Goal: Task Accomplishment & Management: Use online tool/utility

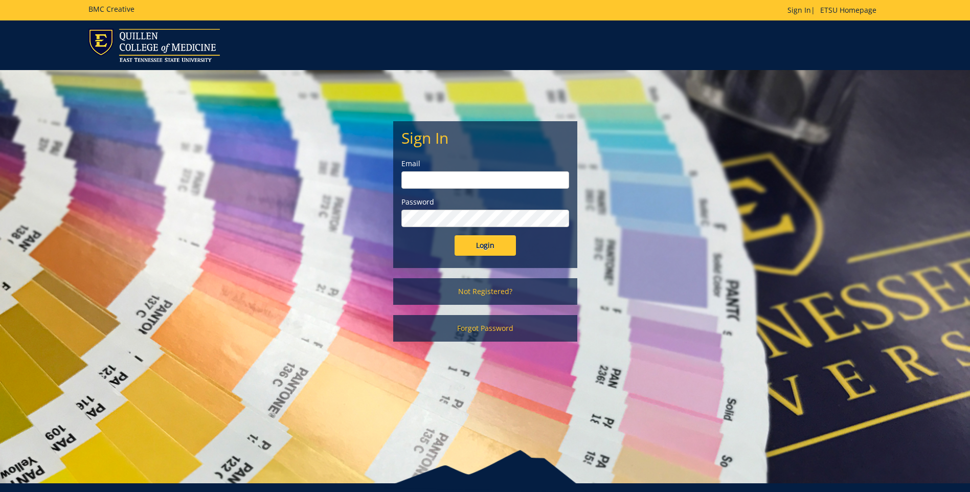
type input "clarklf@etsu.edu"
click at [488, 242] on input "Login" at bounding box center [485, 245] width 61 height 20
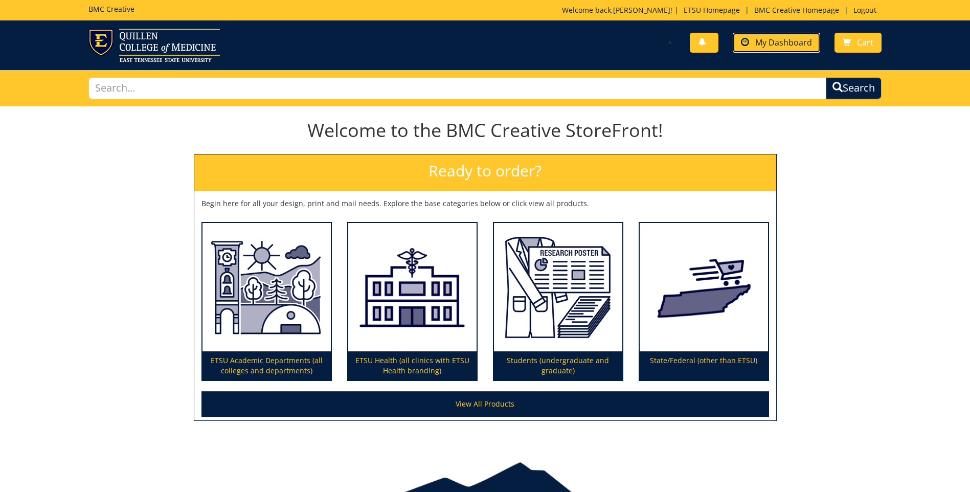
click at [785, 41] on span "My Dashboard" at bounding box center [783, 42] width 57 height 11
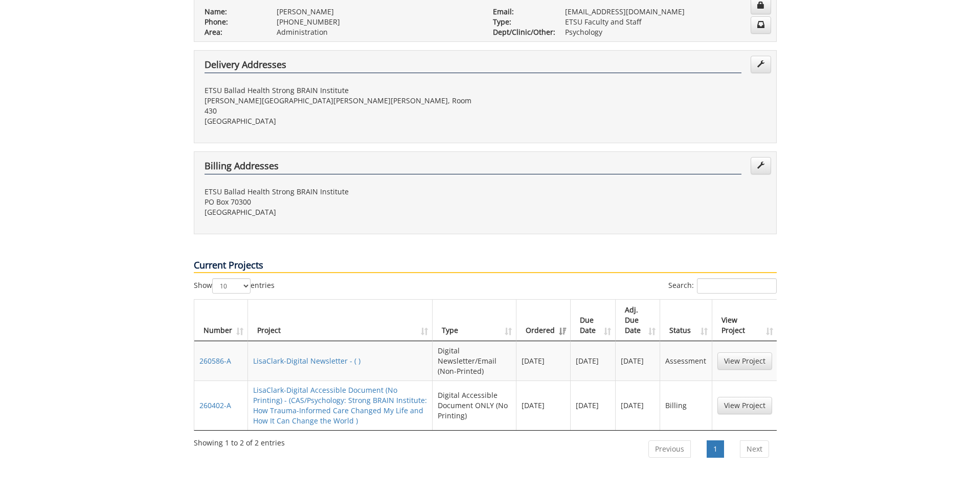
scroll to position [256, 0]
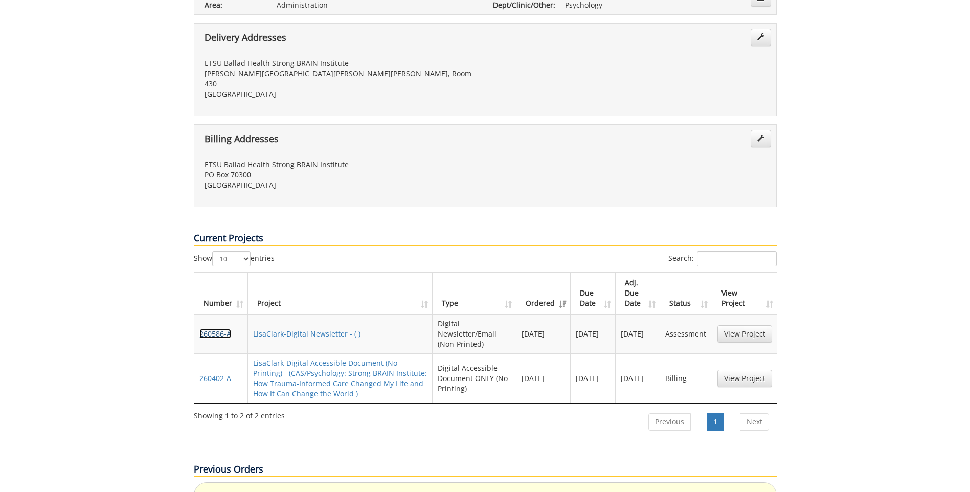
click at [221, 329] on link "260586-A" at bounding box center [215, 334] width 32 height 10
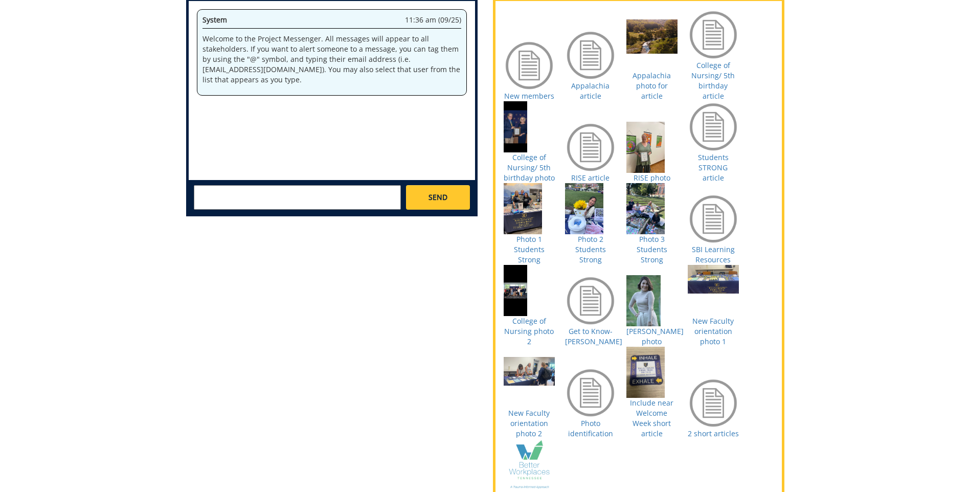
scroll to position [460, 0]
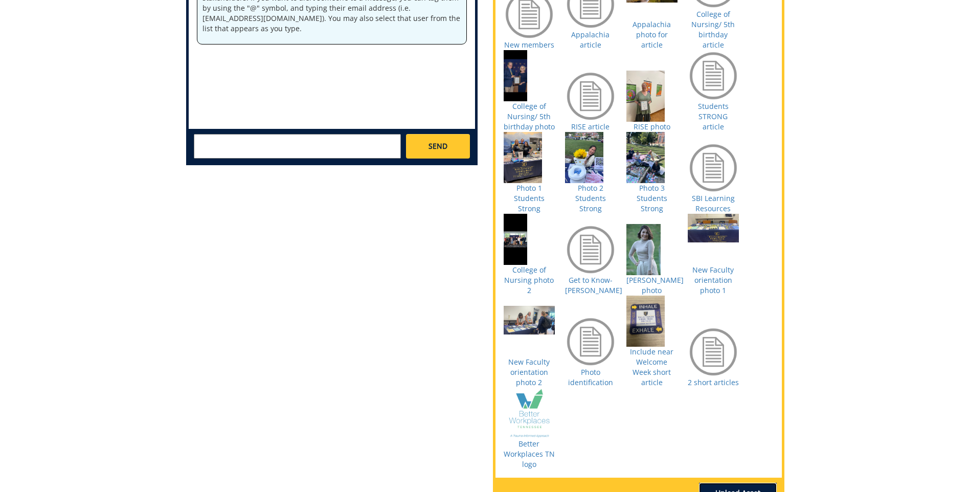
click at [745, 483] on link "Upload Asset" at bounding box center [738, 493] width 78 height 20
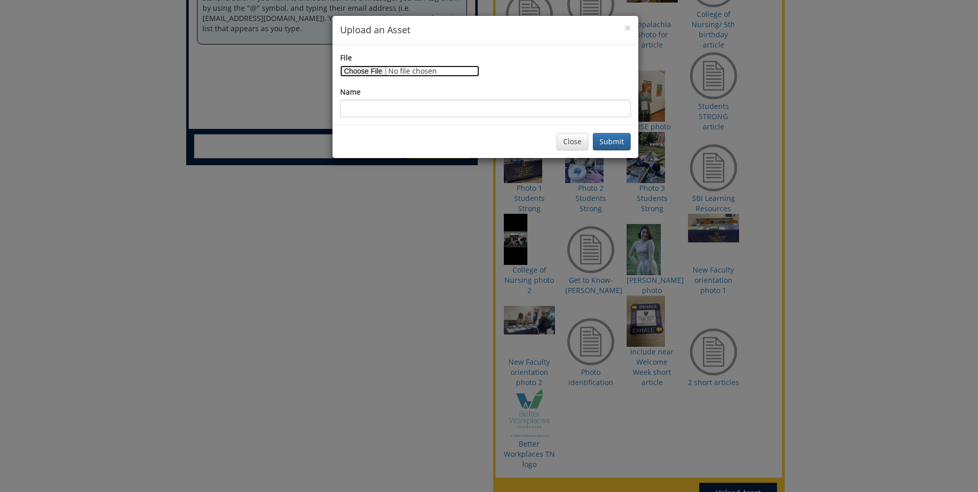
click at [380, 71] on input "File" at bounding box center [409, 70] width 139 height 11
type input "C:\fakepath\RISE logo.png"
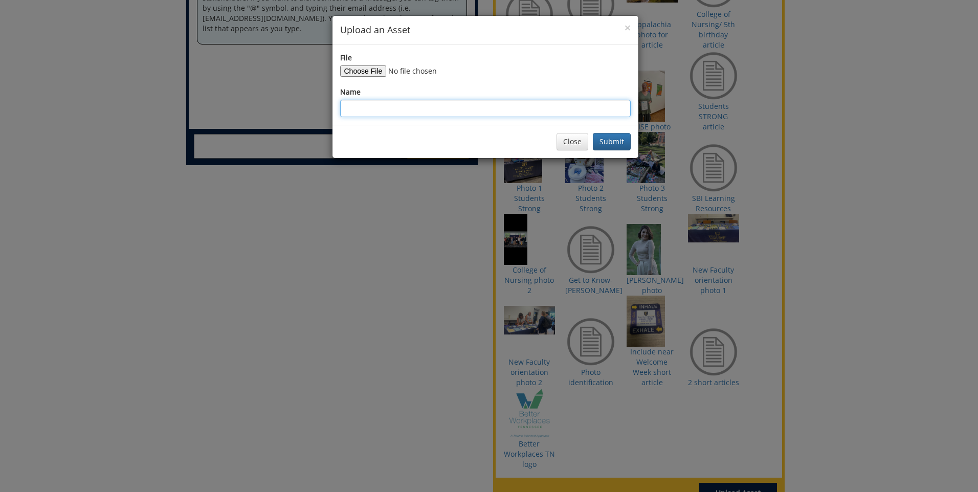
click at [349, 110] on input "Name" at bounding box center [485, 108] width 290 height 17
type input "RISE logo for article"
click at [619, 141] on button "Submit" at bounding box center [612, 141] width 38 height 17
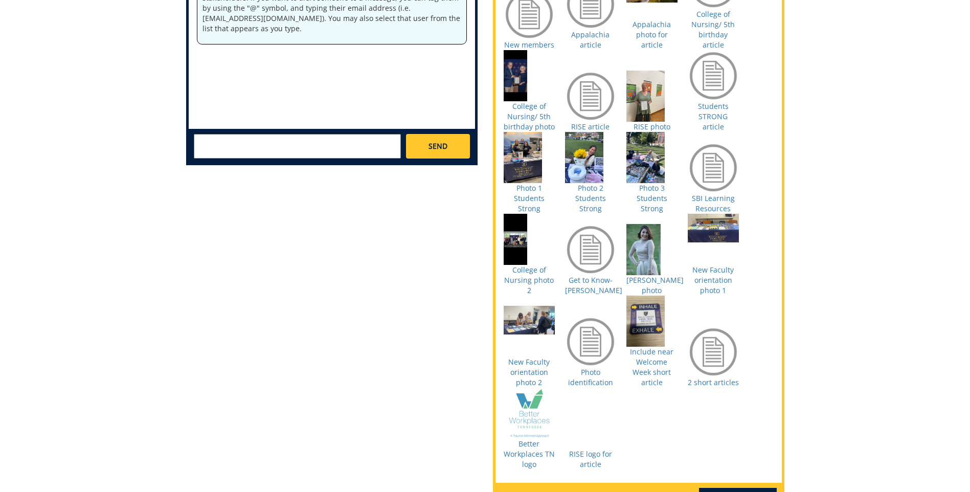
click at [197, 142] on textarea at bounding box center [297, 146] width 207 height 25
click at [236, 156] on strong "[PERSON_NAME]" at bounding box center [236, 155] width 57 height 10
click at [265, 142] on textarea "@[EMAIL_ADDRESS][DOMAIN_NAME]" at bounding box center [297, 146] width 207 height 25
type textarea "@[EMAIL_ADDRESS][DOMAIN_NAME] Please use the Better Workplaces TN logo on with …"
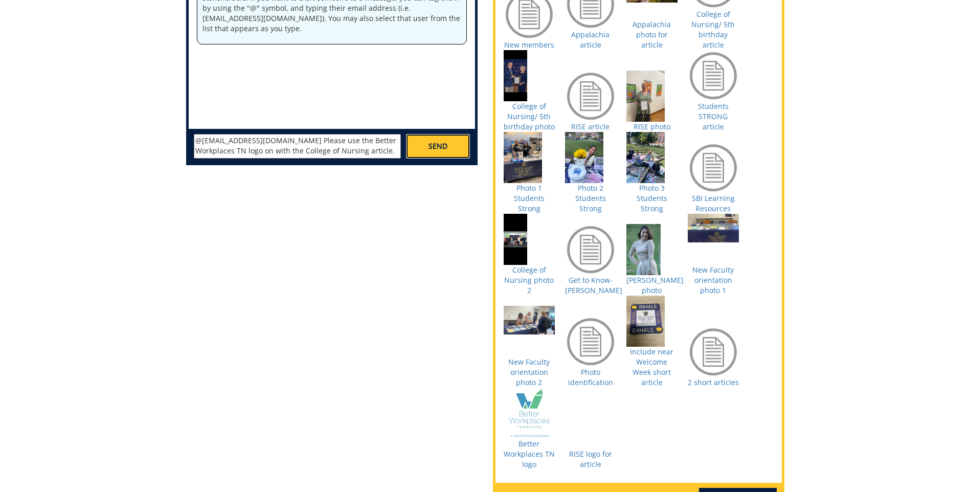
click at [444, 151] on span "SEND" at bounding box center [438, 146] width 19 height 10
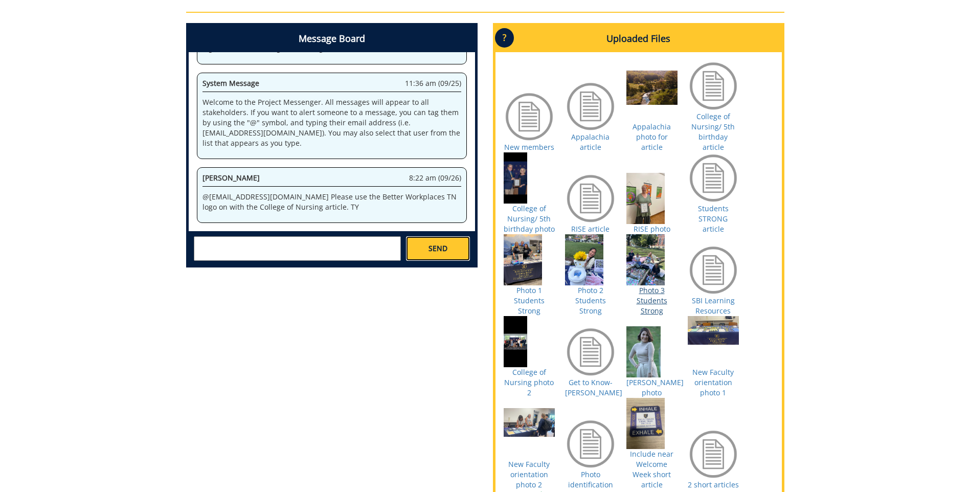
scroll to position [622, 0]
click at [212, 247] on textarea at bounding box center [297, 248] width 207 height 25
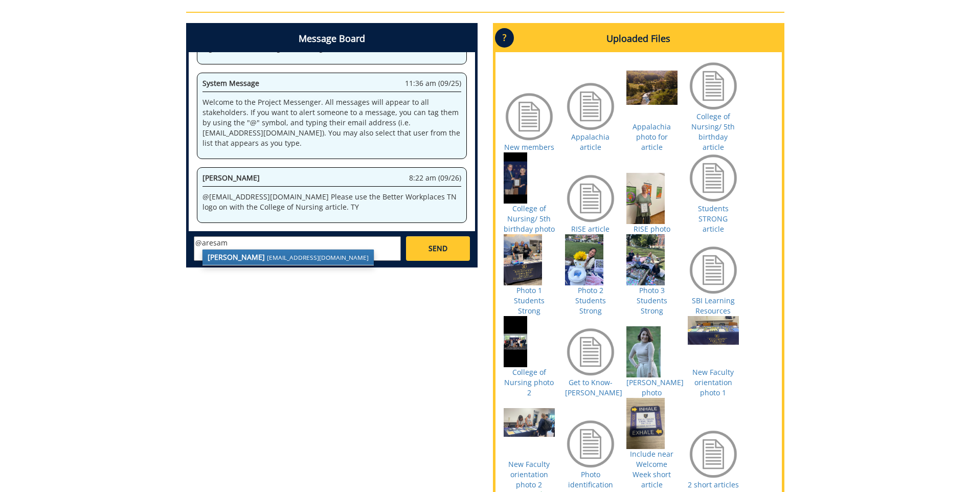
scroll to position [939, 0]
click at [272, 258] on small "[EMAIL_ADDRESS][DOMAIN_NAME]" at bounding box center [318, 257] width 102 height 8
click at [275, 243] on textarea "@[EMAIL_ADDRESS][DOMAIN_NAME]" at bounding box center [297, 248] width 207 height 25
type textarea "@[EMAIL_ADDRESS][DOMAIN_NAME] We would like the College of Nursing story and ph…"
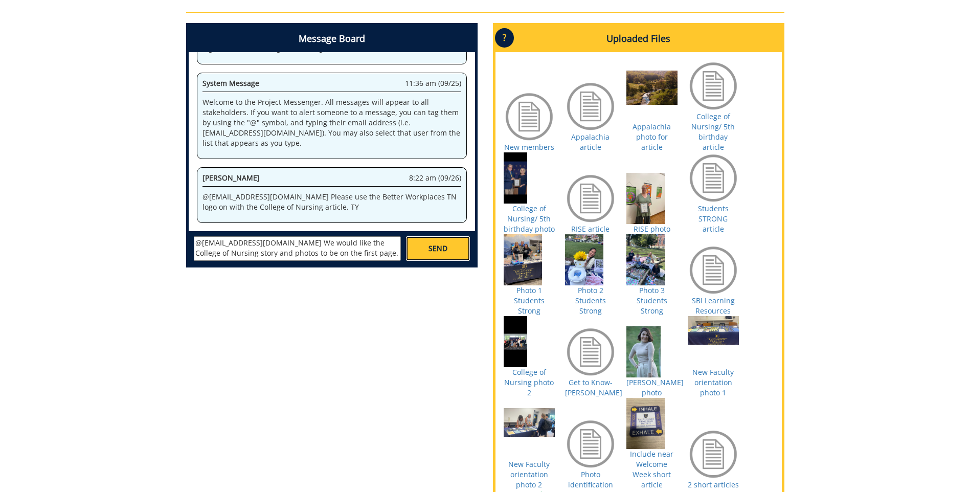
click at [430, 253] on span "SEND" at bounding box center [438, 248] width 19 height 10
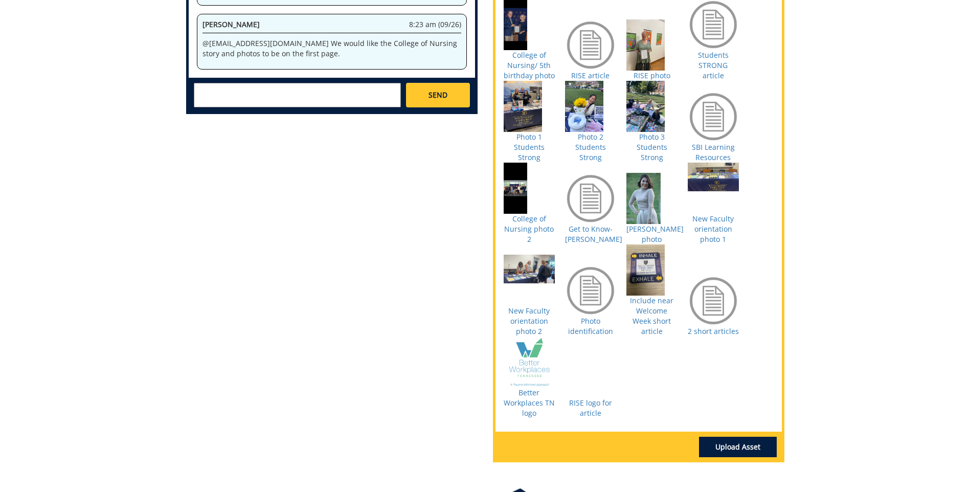
scroll to position [9041, 0]
